Goal: Find contact information: Find contact information

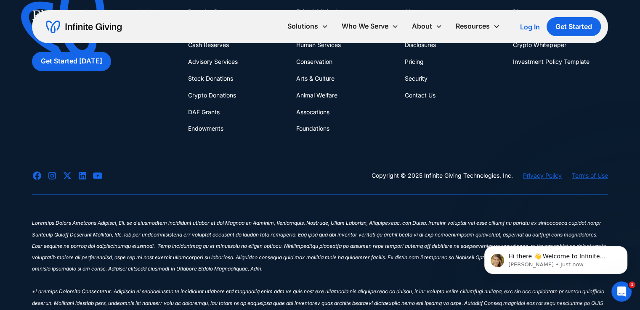
scroll to position [505, 0]
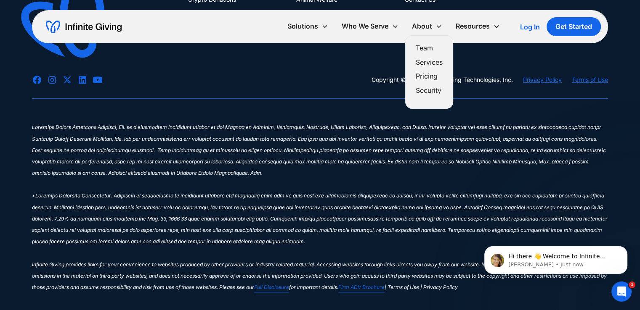
click at [423, 29] on div "About" at bounding box center [422, 26] width 20 height 11
click at [427, 49] on link "Team" at bounding box center [429, 47] width 27 height 11
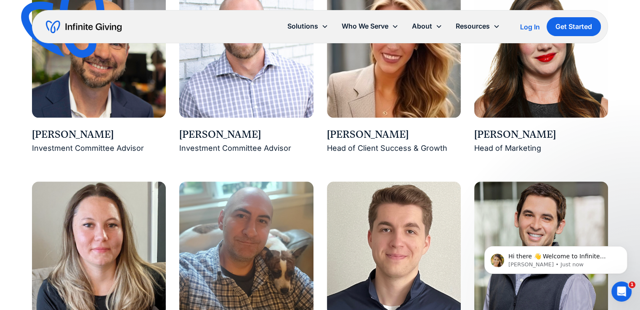
scroll to position [811, 0]
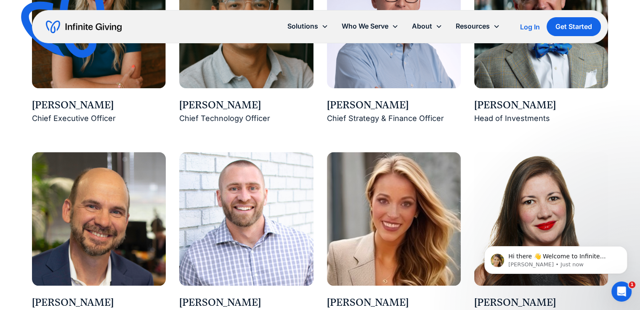
click at [224, 61] on img at bounding box center [246, 21] width 134 height 134
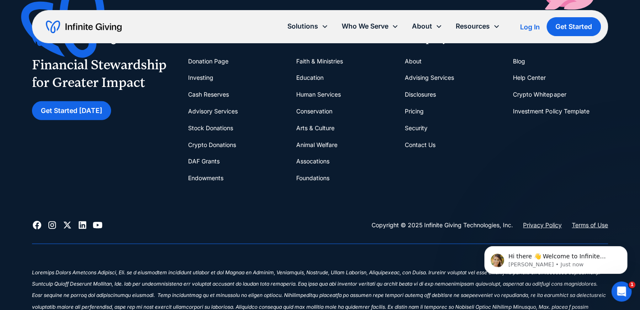
scroll to position [2559, 0]
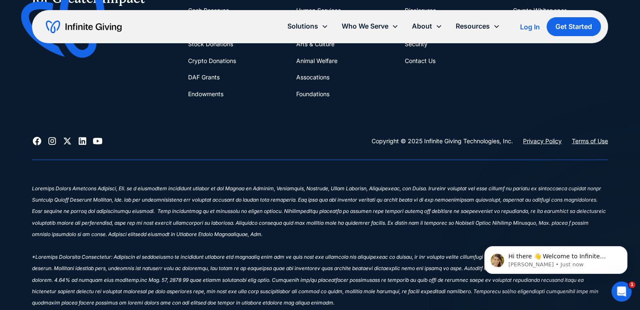
click at [431, 61] on link "Contact Us" at bounding box center [420, 61] width 31 height 17
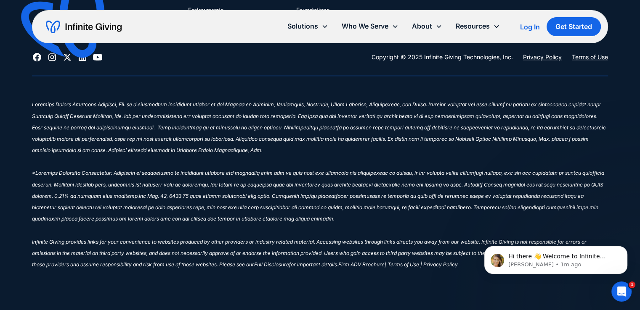
scroll to position [490, 0]
